Goal: Task Accomplishment & Management: Manage account settings

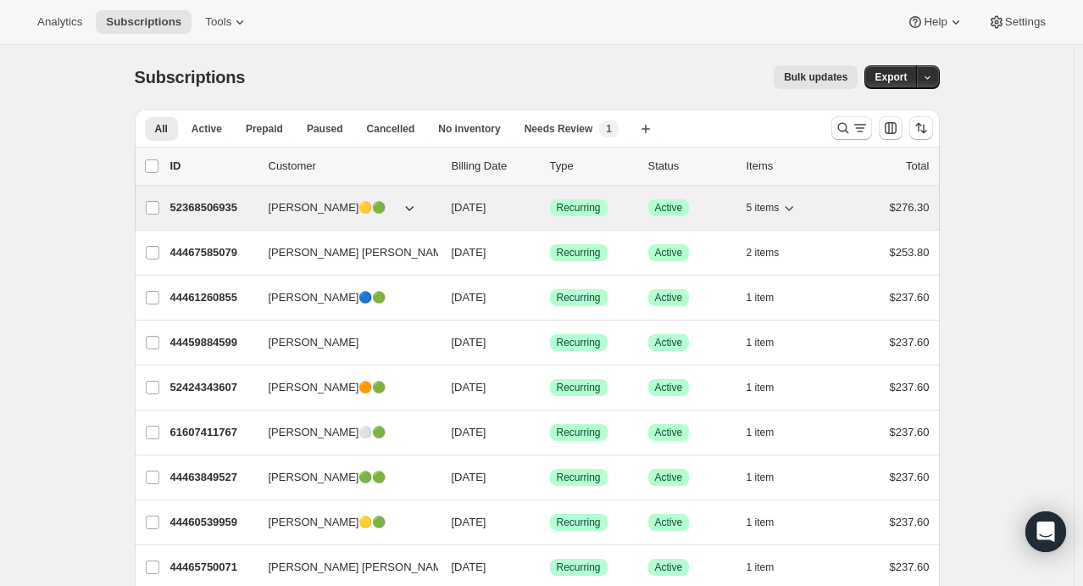
click at [790, 209] on icon "button" at bounding box center [789, 207] width 17 height 17
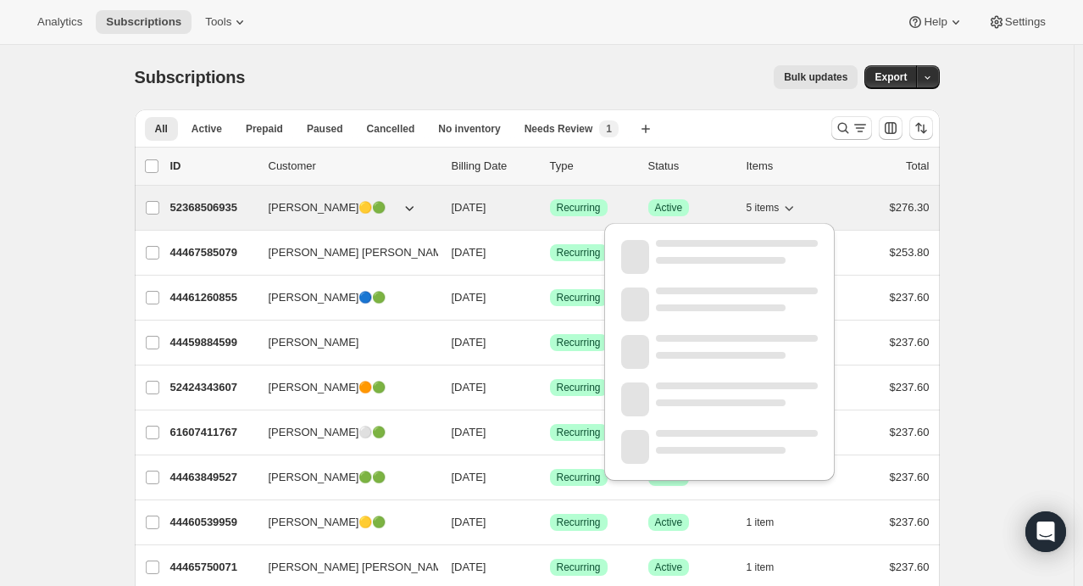
click at [790, 209] on icon "button" at bounding box center [789, 207] width 17 height 17
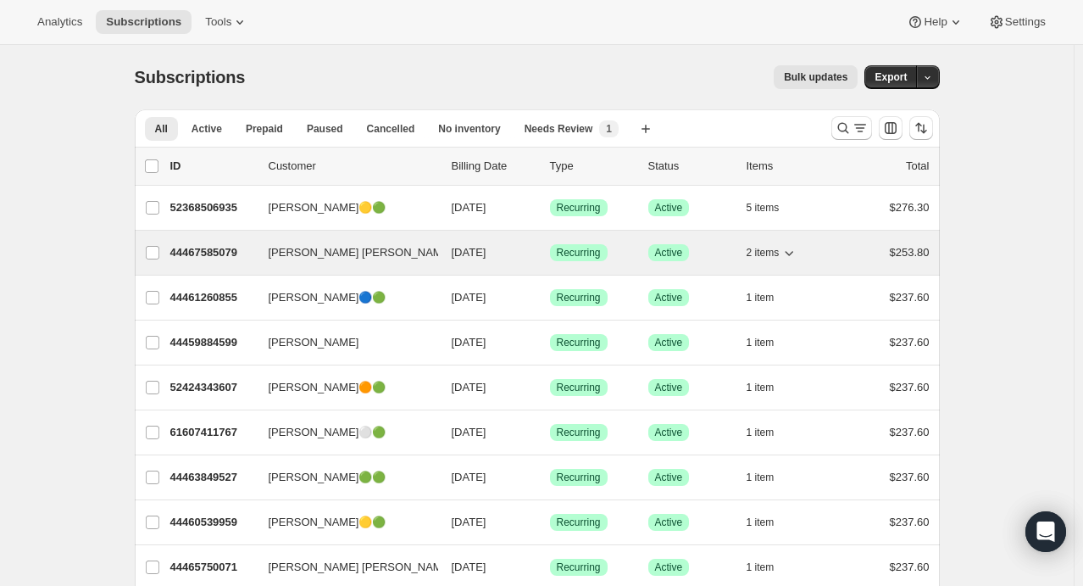
click at [793, 249] on icon "button" at bounding box center [789, 252] width 17 height 17
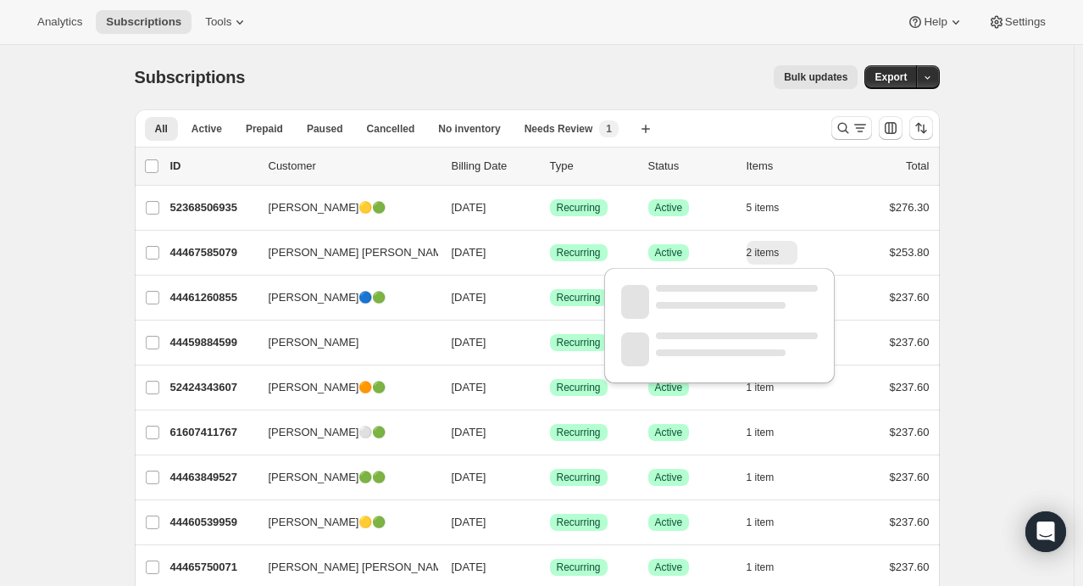
click at [676, 81] on div "Bulk updates" at bounding box center [561, 77] width 593 height 24
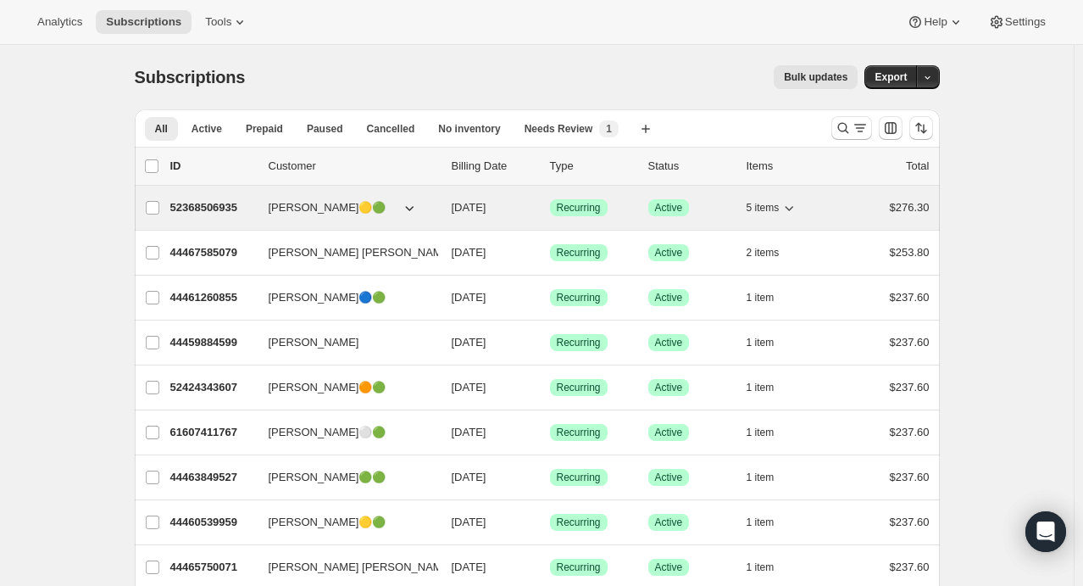
click at [790, 213] on icon "button" at bounding box center [789, 207] width 17 height 17
